Goal: Information Seeking & Learning: Learn about a topic

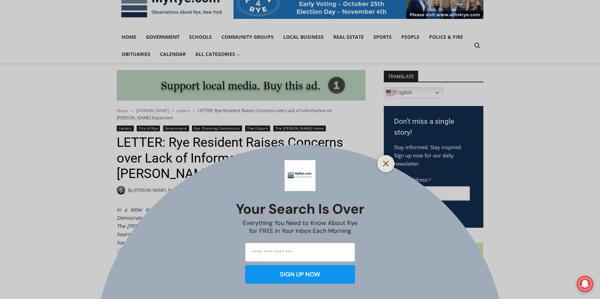
scroll to position [137, 0]
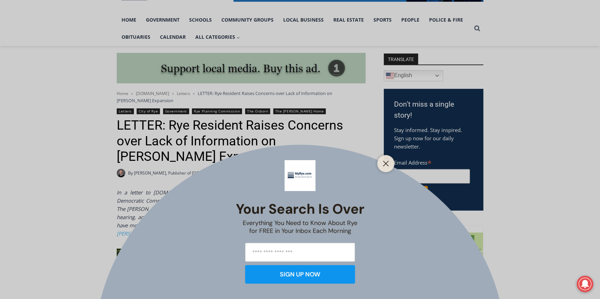
click at [388, 162] on icon "Close" at bounding box center [386, 164] width 6 height 6
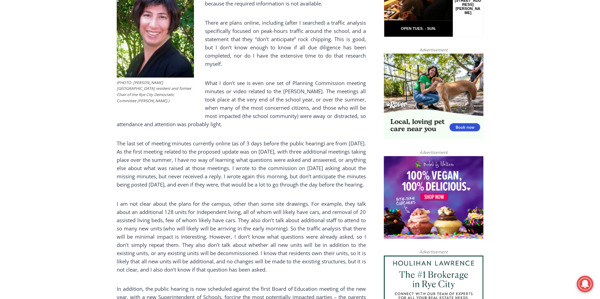
scroll to position [412, 0]
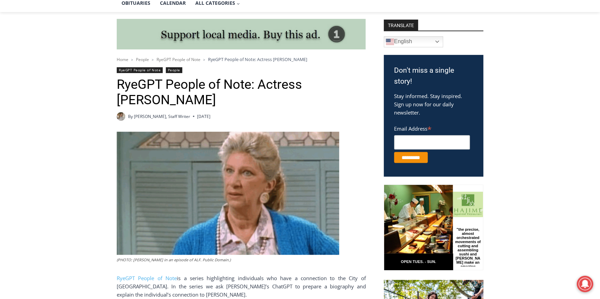
scroll to position [206, 0]
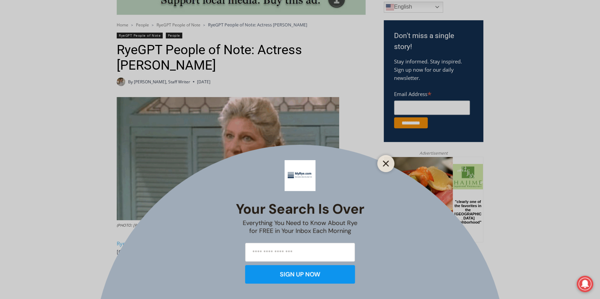
click at [387, 164] on icon "Close" at bounding box center [386, 164] width 6 height 6
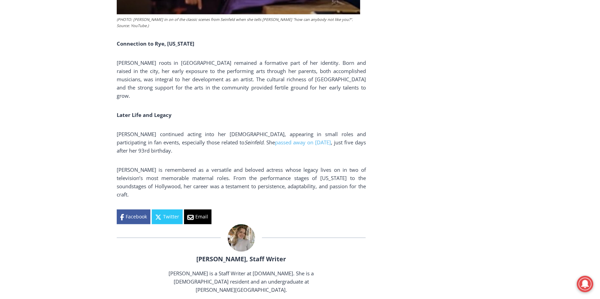
scroll to position [1270, 0]
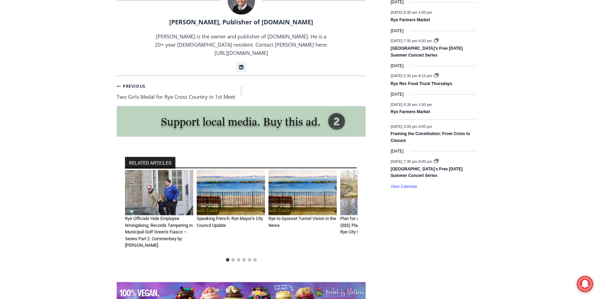
scroll to position [1030, 0]
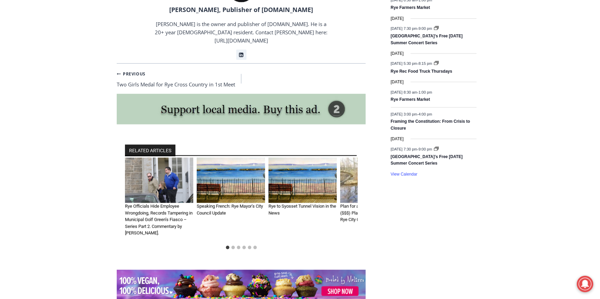
click at [328, 183] on img "3 of 6" at bounding box center [302, 181] width 68 height 46
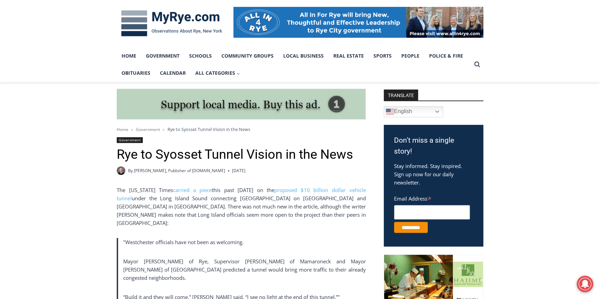
scroll to position [137, 0]
